Goal: Transaction & Acquisition: Purchase product/service

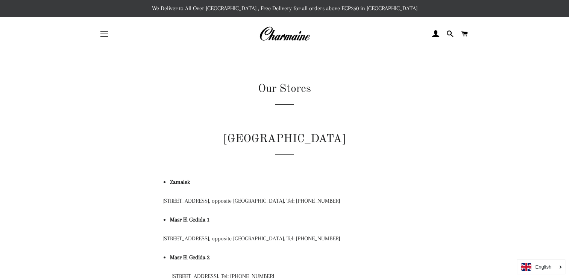
click at [110, 31] on button "Site navigation" at bounding box center [104, 33] width 19 height 19
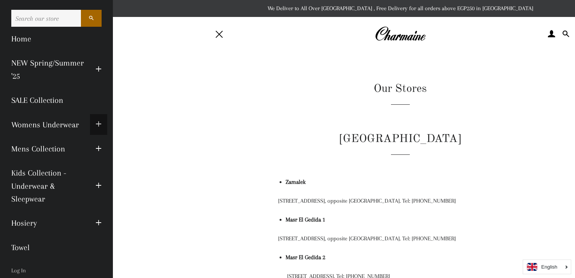
click at [96, 124] on span "button" at bounding box center [99, 124] width 6 height 9
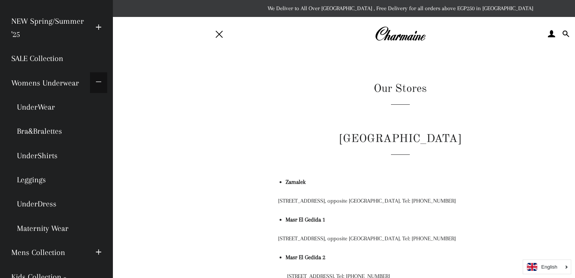
scroll to position [42, 0]
click at [62, 83] on link "Womens Underwear" at bounding box center [48, 82] width 84 height 24
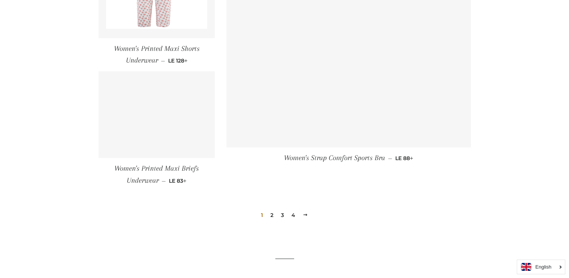
scroll to position [1125, 0]
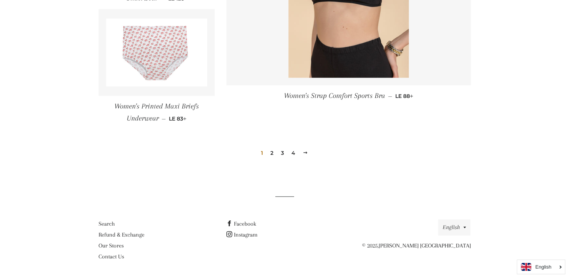
click at [274, 152] on link "2" at bounding box center [271, 152] width 9 height 11
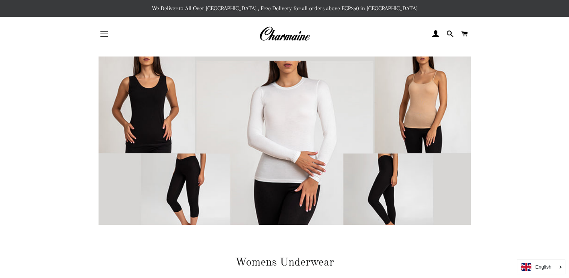
click at [107, 31] on span "button" at bounding box center [104, 31] width 8 height 1
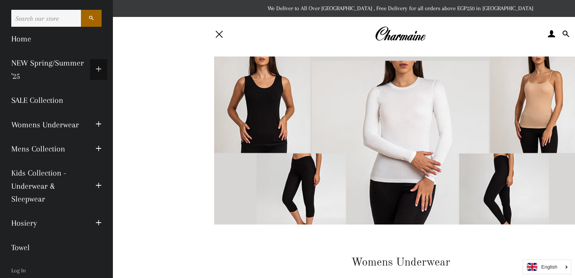
click at [96, 68] on span "button" at bounding box center [99, 69] width 6 height 9
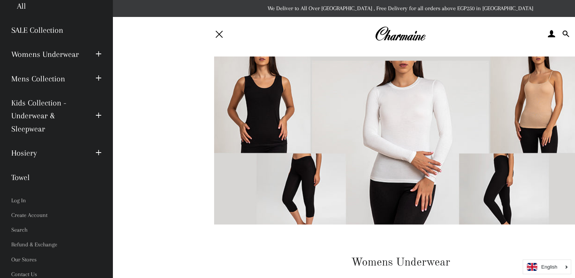
scroll to position [122, 0]
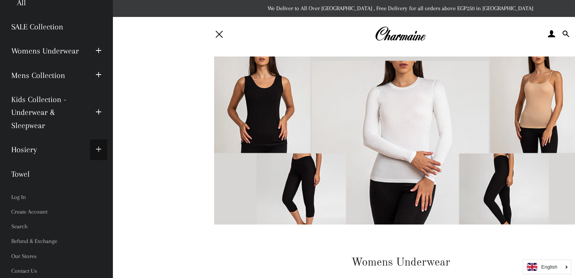
click at [96, 147] on span "button" at bounding box center [99, 149] width 6 height 9
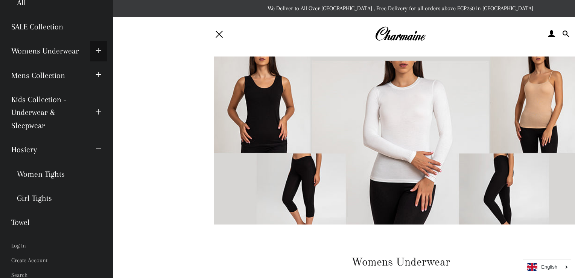
click at [96, 54] on span "button" at bounding box center [99, 50] width 6 height 9
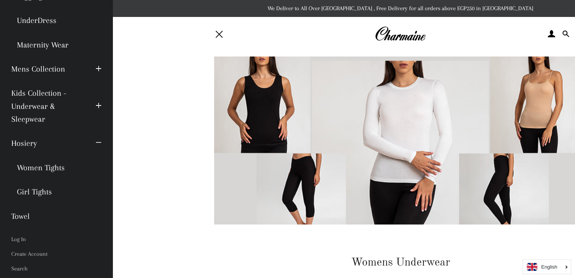
scroll to position [276, 0]
